Goal: Task Accomplishment & Management: Use online tool/utility

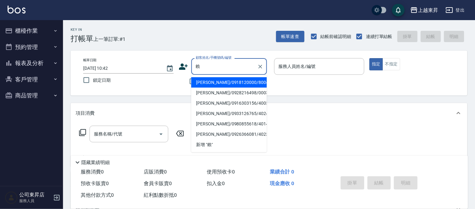
click at [207, 79] on li "[PERSON_NAME]/0918120000/80043" at bounding box center [229, 82] width 76 height 10
type input "[PERSON_NAME]/0918120000/80043"
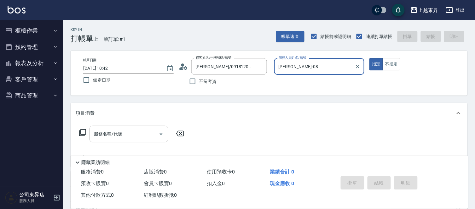
type input "[PERSON_NAME]-08"
click at [147, 134] on input "服務名稱/代號" at bounding box center [124, 134] width 64 height 11
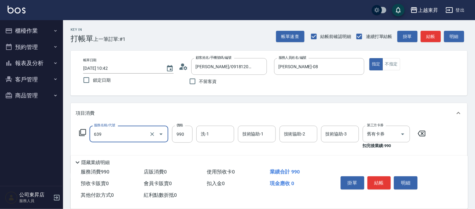
type input "(芙)蘆薈髮膜套卡(自材)(639)"
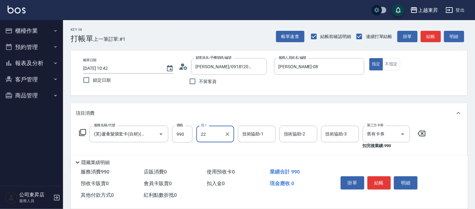
type input "張方漪-22"
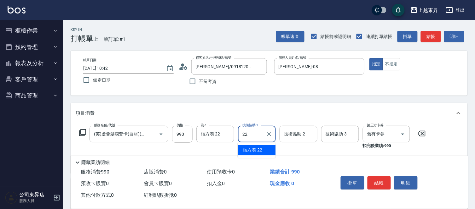
type input "張方漪-22"
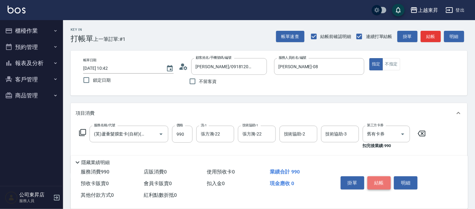
click at [379, 183] on button "結帳" at bounding box center [379, 183] width 24 height 13
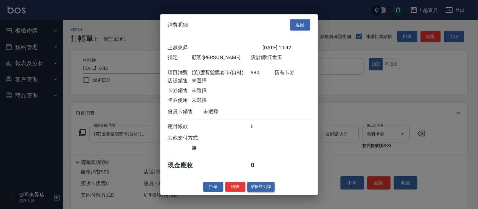
click at [260, 190] on button "結帳並列印" at bounding box center [260, 187] width 27 height 10
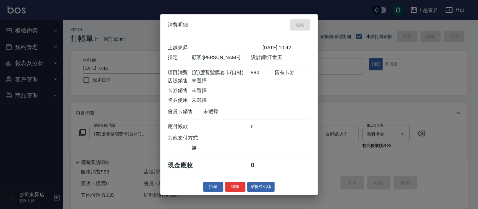
type input "[DATE] 13:36"
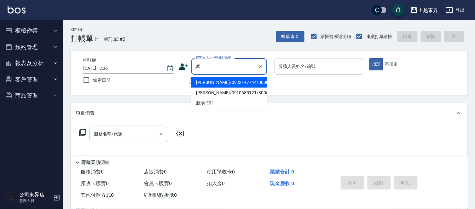
click at [210, 78] on li "[PERSON_NAME]/0932147744/80005" at bounding box center [229, 82] width 76 height 10
type input "[PERSON_NAME]/0932147744/80005"
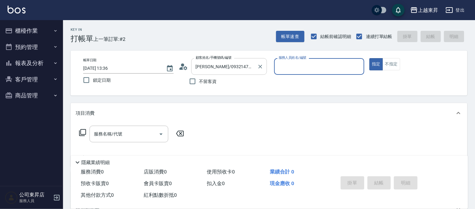
type input "[PERSON_NAME]-08"
click at [109, 137] on input "服務名稱/代號" at bounding box center [124, 134] width 64 height 11
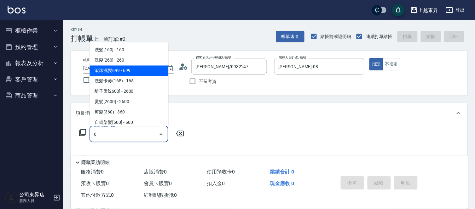
click at [115, 71] on span "滾珠洗髪699 - 699" at bounding box center [128, 71] width 79 height 10
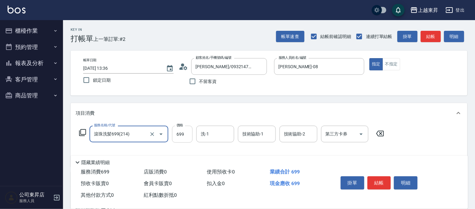
type input "滾珠洗髪699(214)"
click at [180, 135] on input "699" at bounding box center [182, 134] width 20 height 17
type input "700"
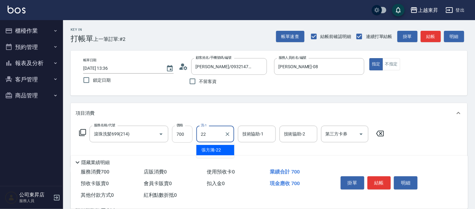
type input "張方漪-22"
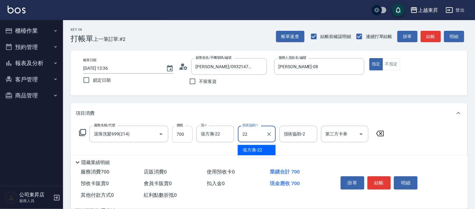
type input "張方漪-22"
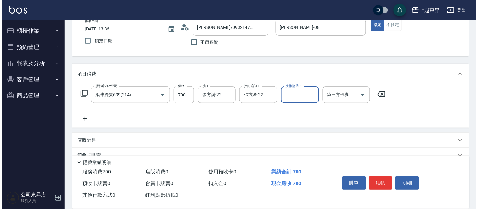
scroll to position [70, 0]
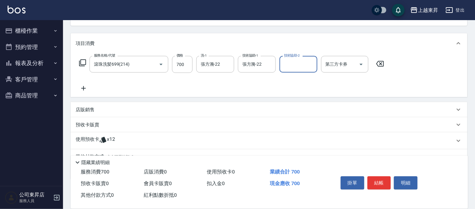
click at [81, 87] on icon at bounding box center [84, 89] width 16 height 8
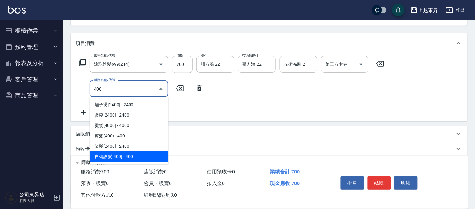
click at [112, 157] on span "自備護髮[400] - 400" at bounding box center [128, 157] width 79 height 10
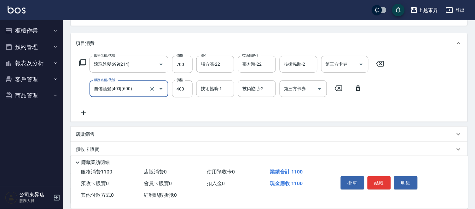
type input "自備護髮[400](600)"
click at [219, 92] on input "技術協助-1" at bounding box center [215, 88] width 32 height 11
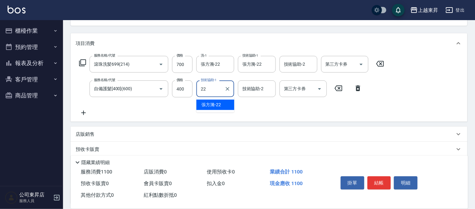
type input "張方漪-22"
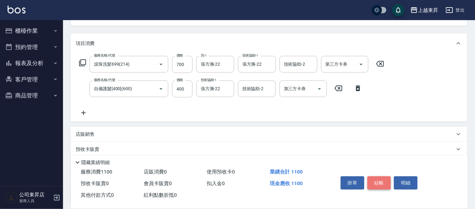
click at [375, 184] on button "結帳" at bounding box center [379, 183] width 24 height 13
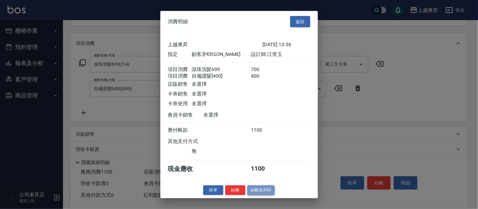
click at [266, 193] on button "結帳並列印" at bounding box center [260, 191] width 27 height 10
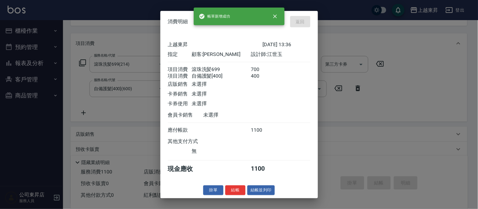
type input "[DATE] 13:37"
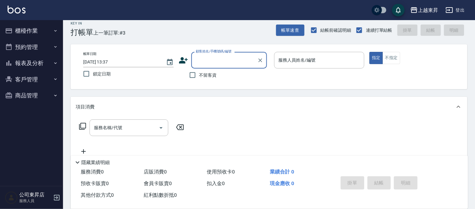
scroll to position [0, 0]
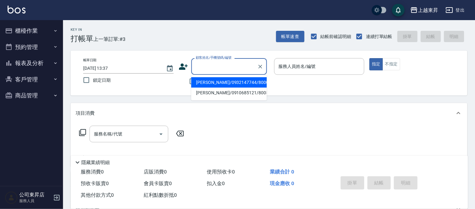
click at [219, 71] on input "顧客姓名/手機號碼/編號" at bounding box center [224, 66] width 60 height 11
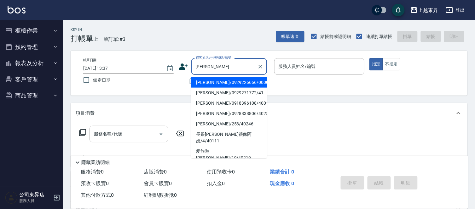
click at [216, 93] on li "[PERSON_NAME]/0929271772/41" at bounding box center [229, 93] width 76 height 10
type input "[PERSON_NAME]/0929271772/41"
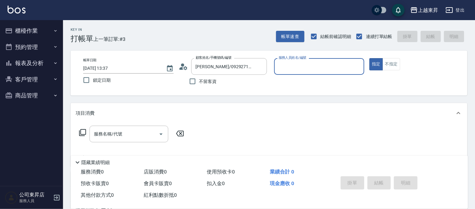
click at [290, 66] on input "服務人員姓名/編號" at bounding box center [319, 66] width 85 height 11
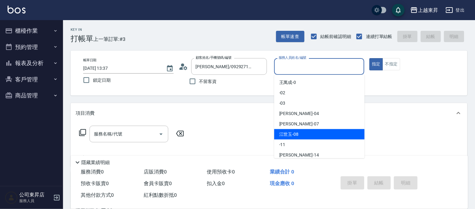
click at [295, 137] on span "[PERSON_NAME]-08" at bounding box center [289, 134] width 20 height 7
type input "[PERSON_NAME]-08"
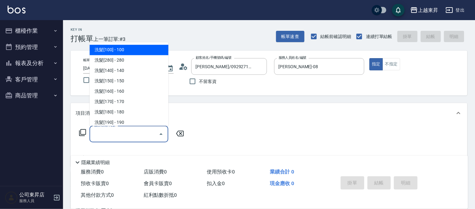
click at [131, 133] on input "服務名稱/代號" at bounding box center [124, 134] width 64 height 11
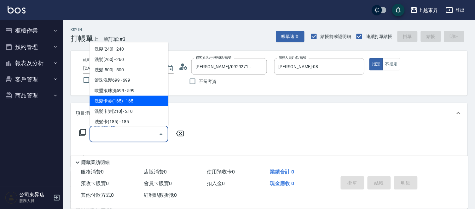
scroll to position [140, 0]
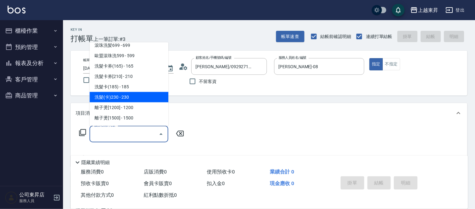
click at [134, 97] on span "洗髮(卡)230 - 230" at bounding box center [128, 97] width 79 height 10
type input "洗髮(卡)230(224)"
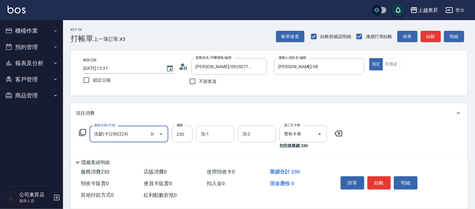
click at [212, 135] on input "洗-1" at bounding box center [215, 134] width 32 height 11
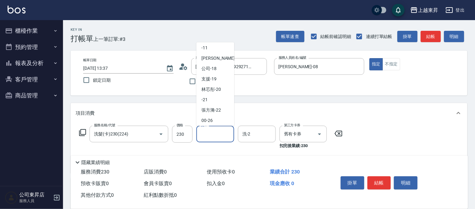
scroll to position [70, 0]
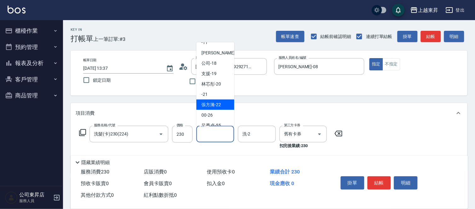
click at [213, 103] on span "張方漪 -22" at bounding box center [211, 105] width 20 height 7
type input "張方漪-22"
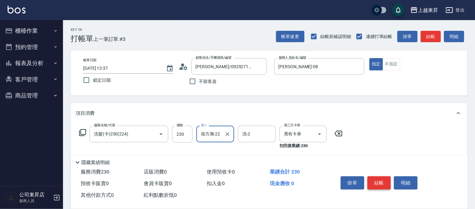
click at [376, 181] on button "結帳" at bounding box center [379, 183] width 24 height 13
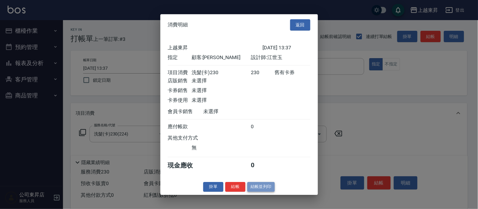
click at [256, 188] on button "結帳並列印" at bounding box center [260, 187] width 27 height 10
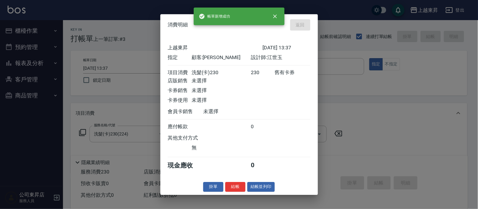
type input "[DATE] 13:38"
